Goal: Task Accomplishment & Management: Use online tool/utility

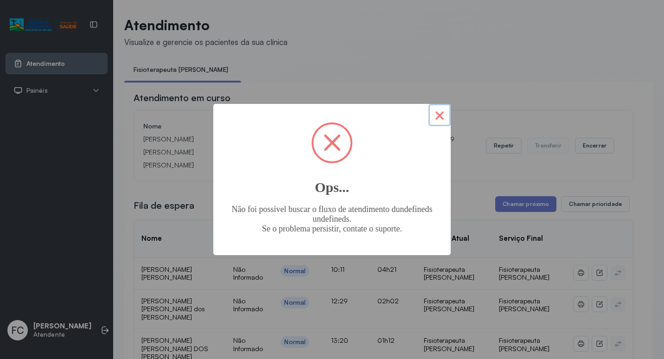
click at [442, 121] on button "×" at bounding box center [440, 115] width 22 height 22
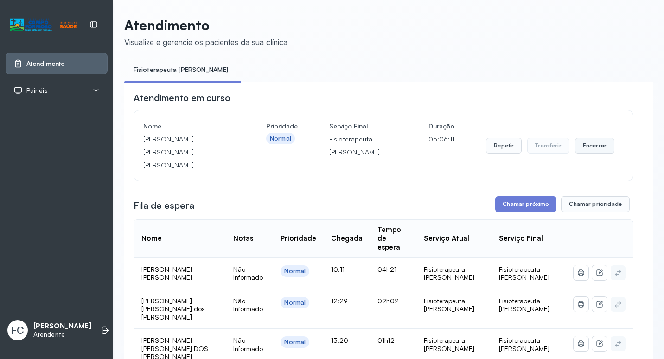
click at [595, 144] on button "Encerrar" at bounding box center [594, 146] width 39 height 16
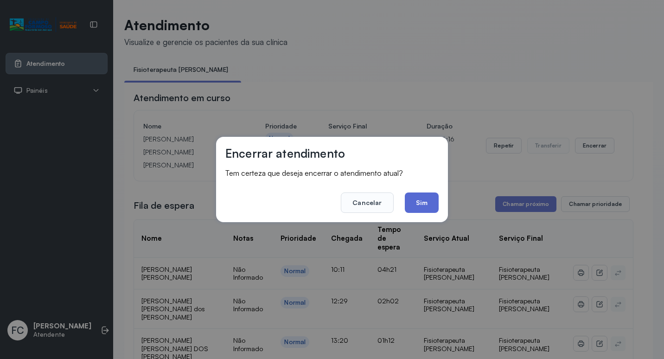
click at [423, 202] on button "Sim" at bounding box center [422, 202] width 34 height 20
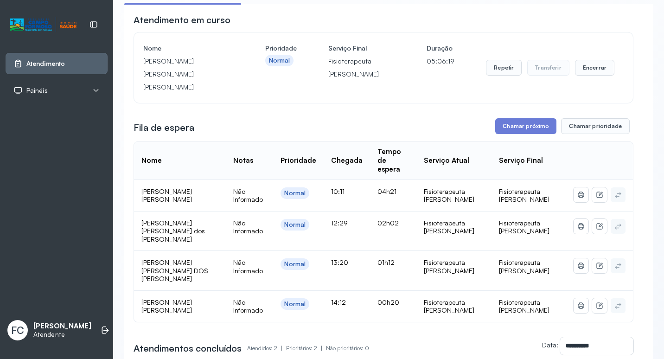
scroll to position [73, 0]
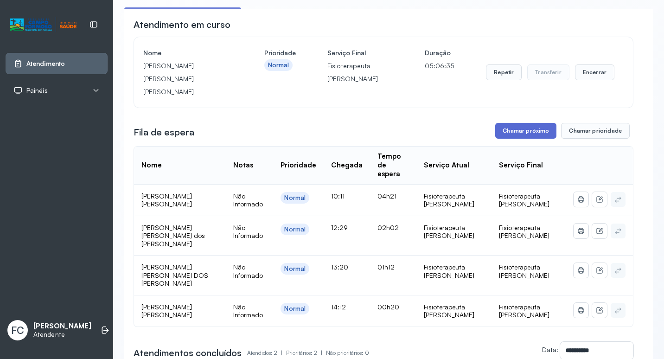
click at [516, 123] on button "Chamar próximo" at bounding box center [525, 131] width 61 height 16
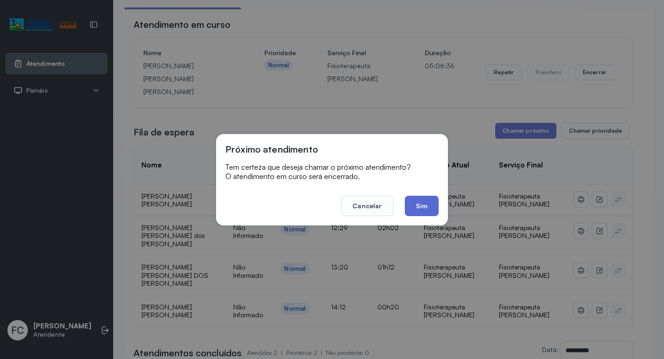
click at [427, 203] on button "Sim" at bounding box center [422, 206] width 34 height 20
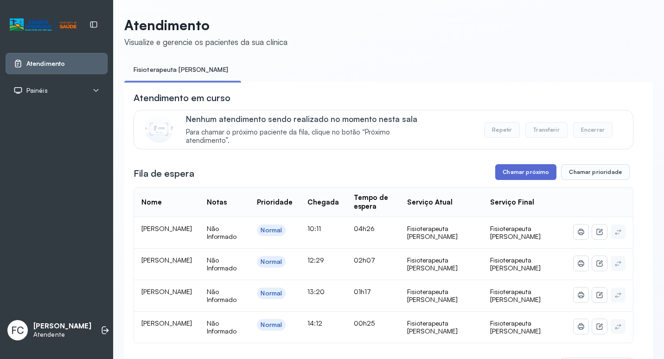
click at [511, 173] on button "Chamar próximo" at bounding box center [525, 172] width 61 height 16
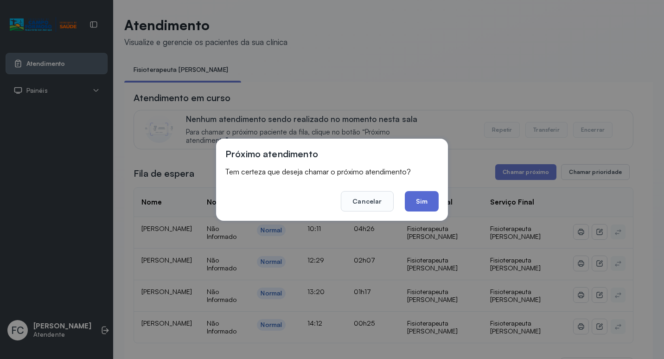
click at [420, 196] on button "Sim" at bounding box center [422, 201] width 34 height 20
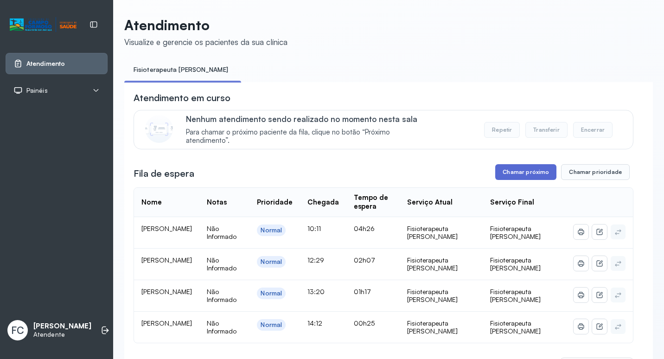
click at [517, 174] on button "Chamar próximo" at bounding box center [525, 172] width 61 height 16
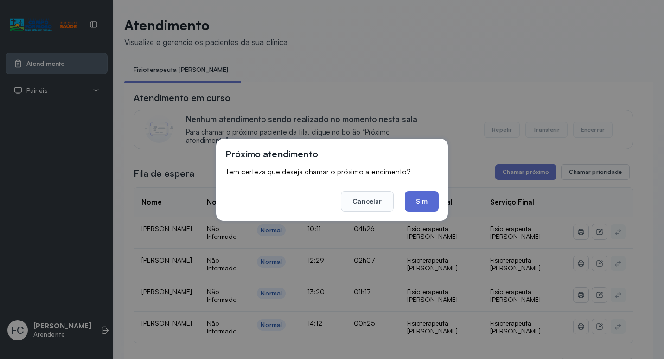
click at [433, 200] on button "Sim" at bounding box center [422, 201] width 34 height 20
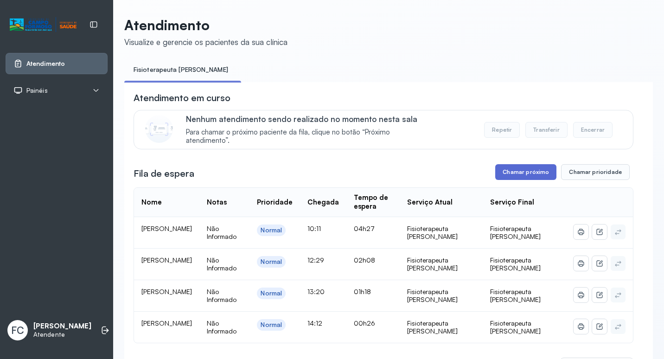
click at [539, 172] on button "Chamar próximo" at bounding box center [525, 172] width 61 height 16
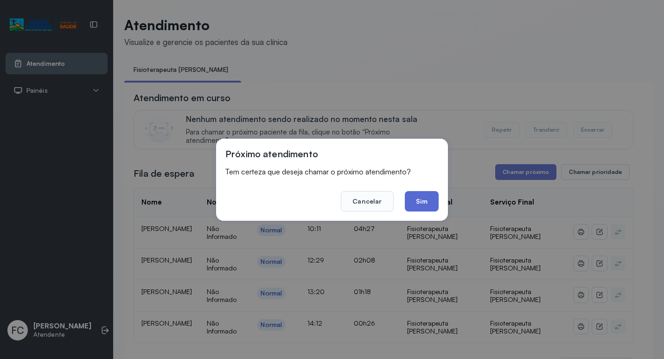
click at [419, 199] on button "Sim" at bounding box center [422, 201] width 34 height 20
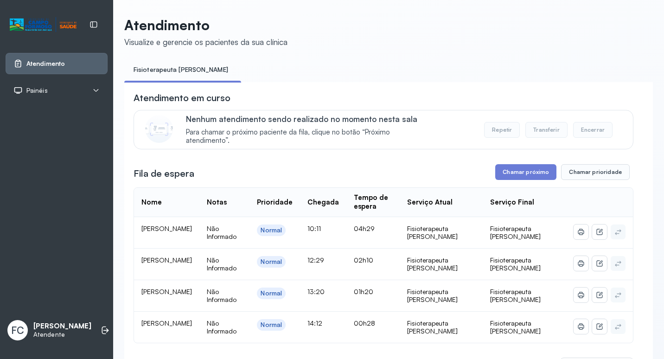
click at [496, 163] on div "**********" at bounding box center [384, 287] width 500 height 393
click at [501, 174] on button "Chamar próximo" at bounding box center [525, 172] width 61 height 16
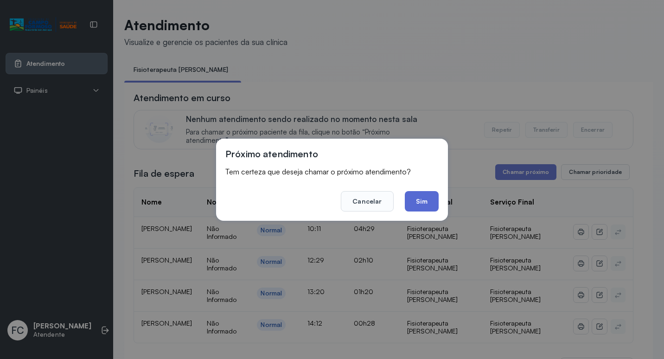
click at [430, 198] on button "Sim" at bounding box center [422, 201] width 34 height 20
